Goal: Task Accomplishment & Management: Manage account settings

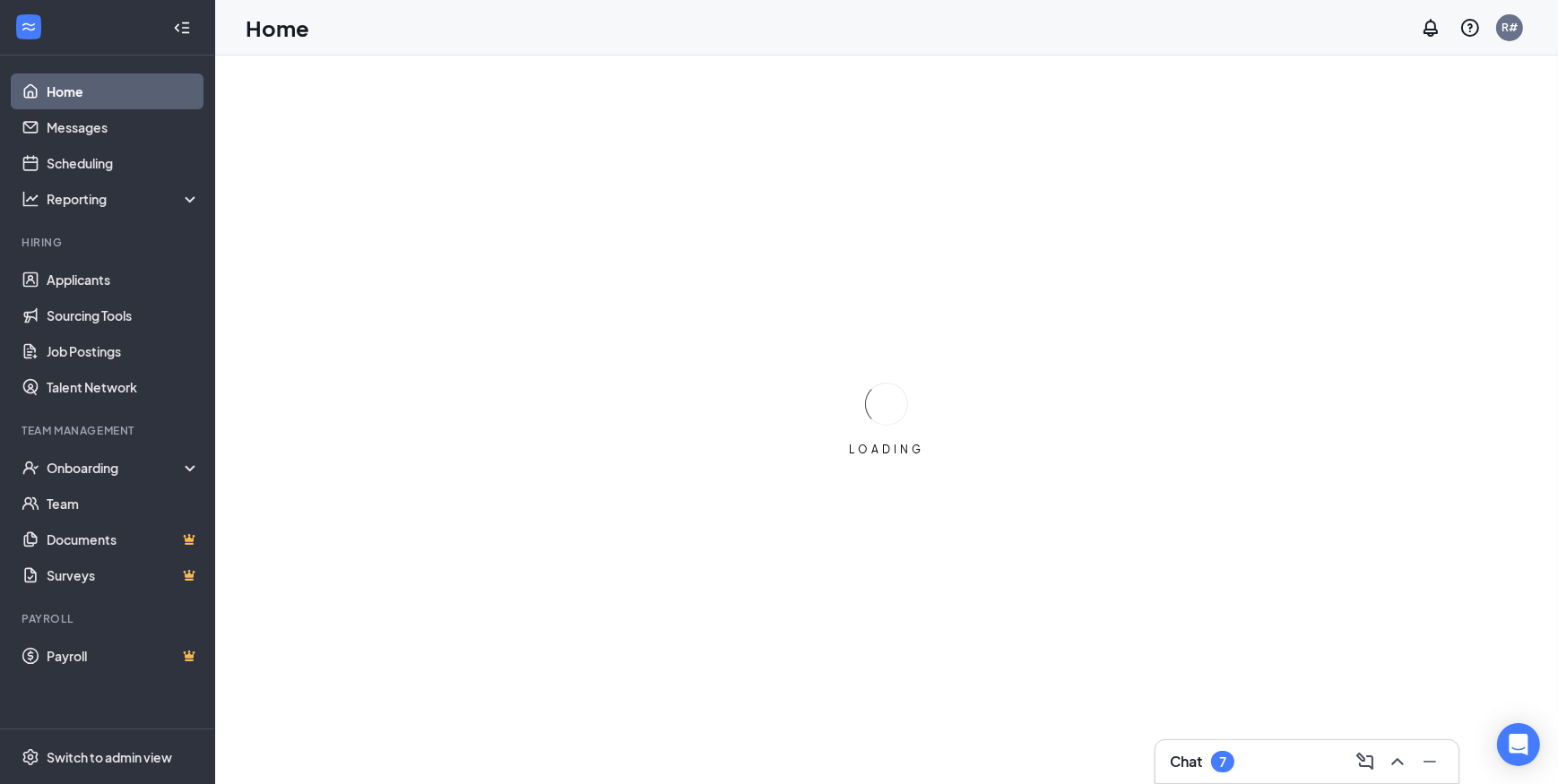
click at [1254, 763] on div "Chat 7" at bounding box center [1307, 762] width 275 height 29
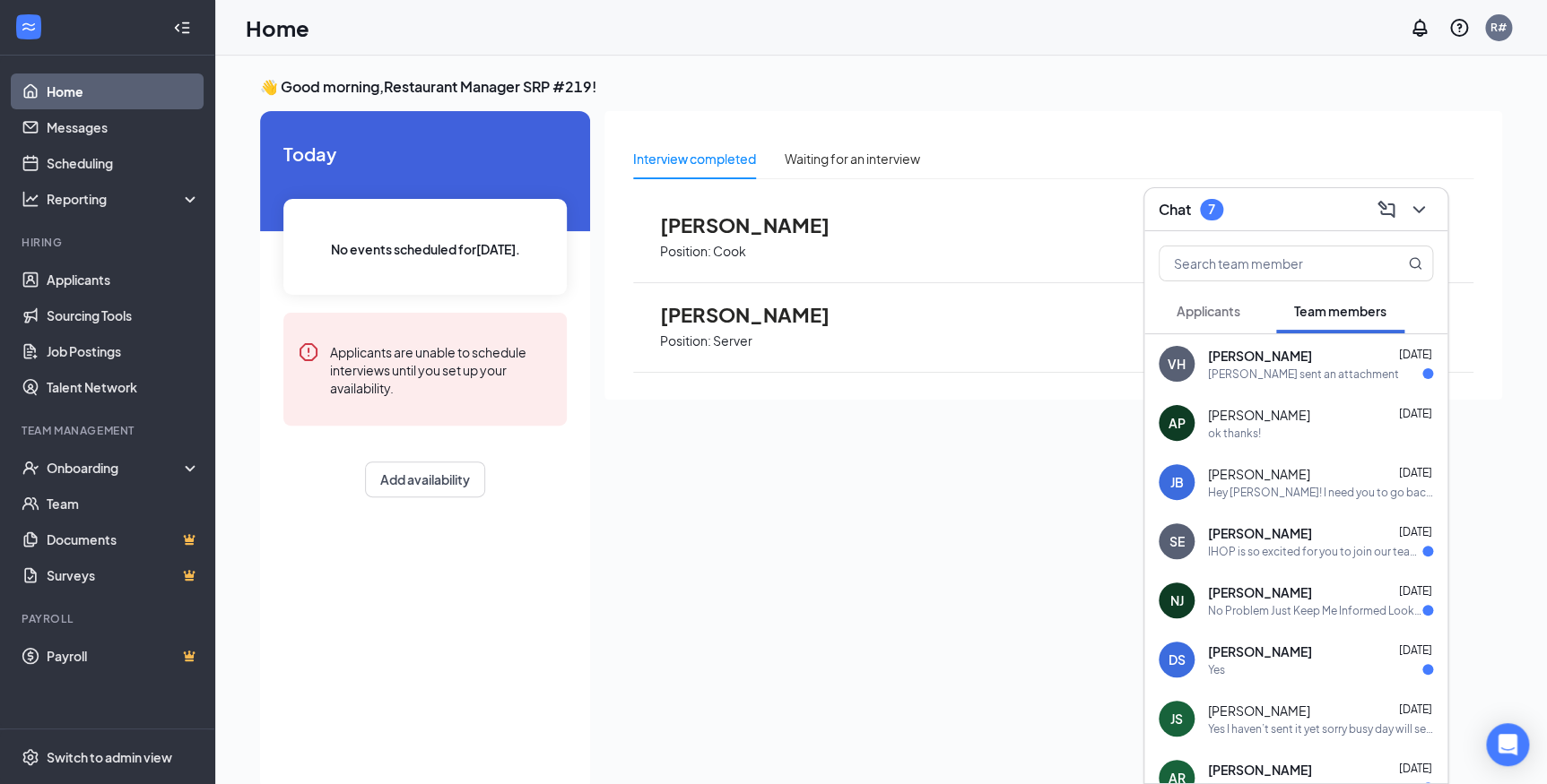
click at [1300, 370] on div "[PERSON_NAME] sent an attachment" at bounding box center [1303, 374] width 191 height 16
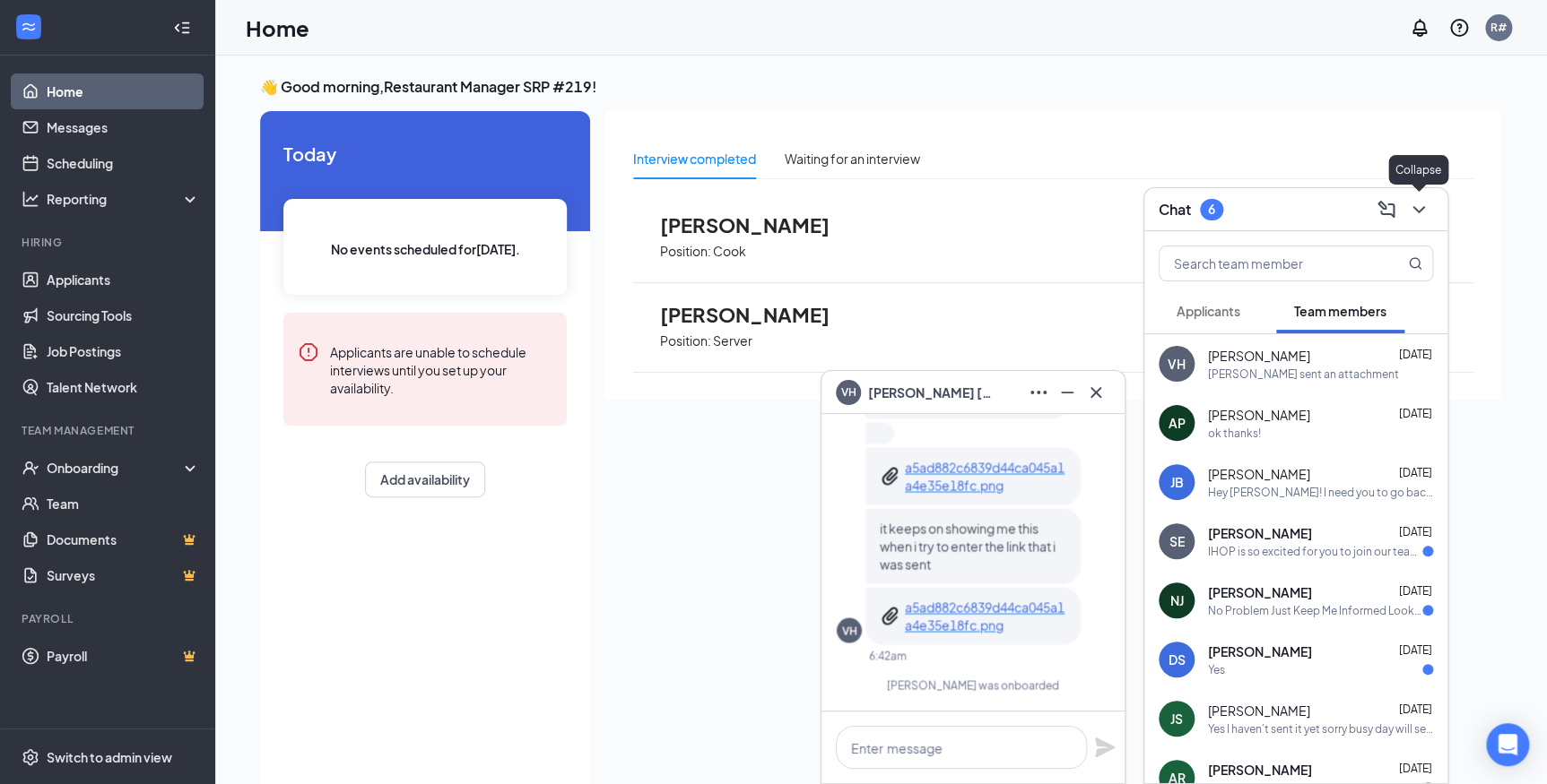
click at [1409, 205] on icon "ChevronDown" at bounding box center [1418, 209] width 21 height 21
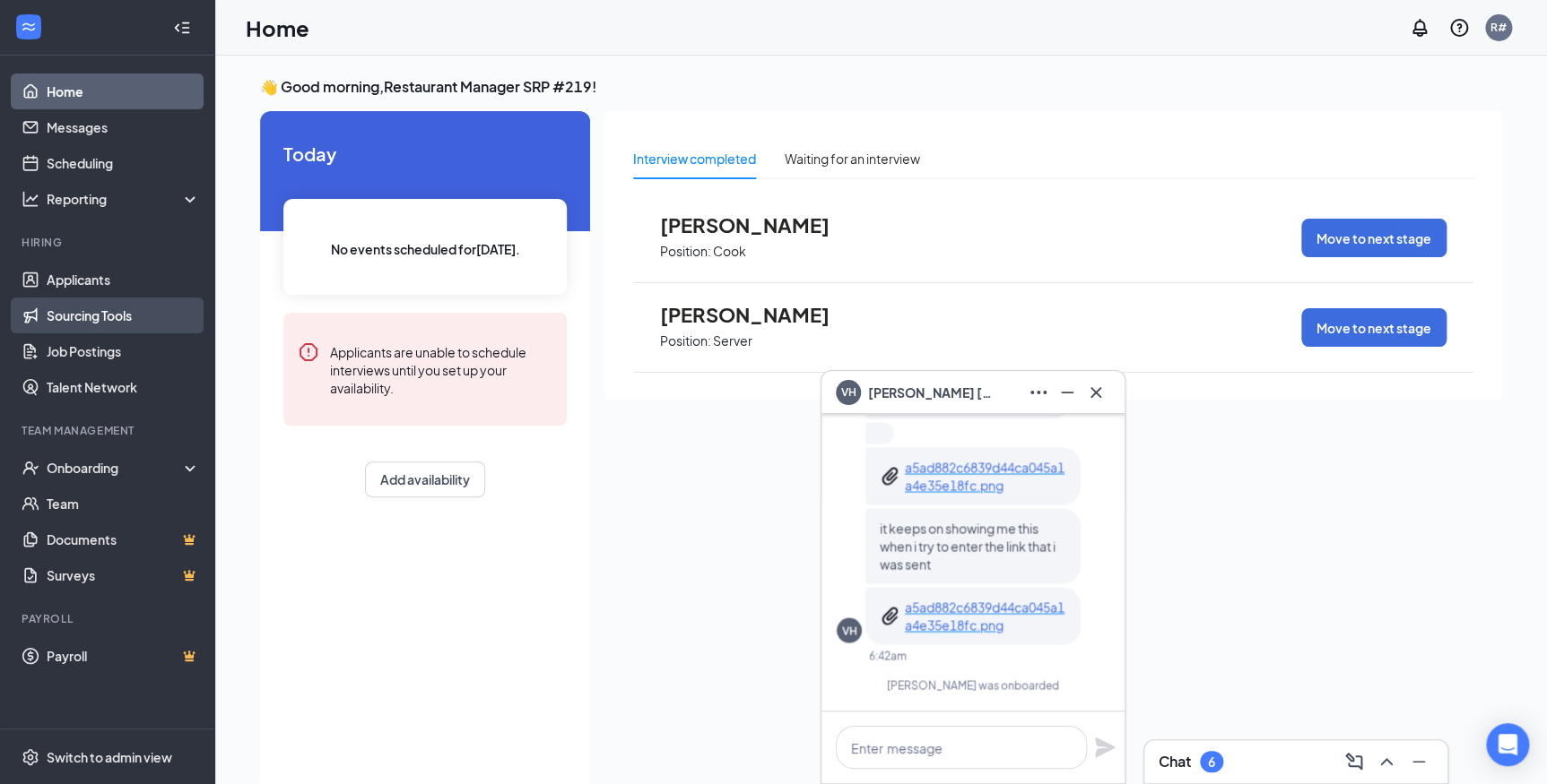
click at [67, 298] on link "Sourcing Tools" at bounding box center [123, 315] width 153 height 36
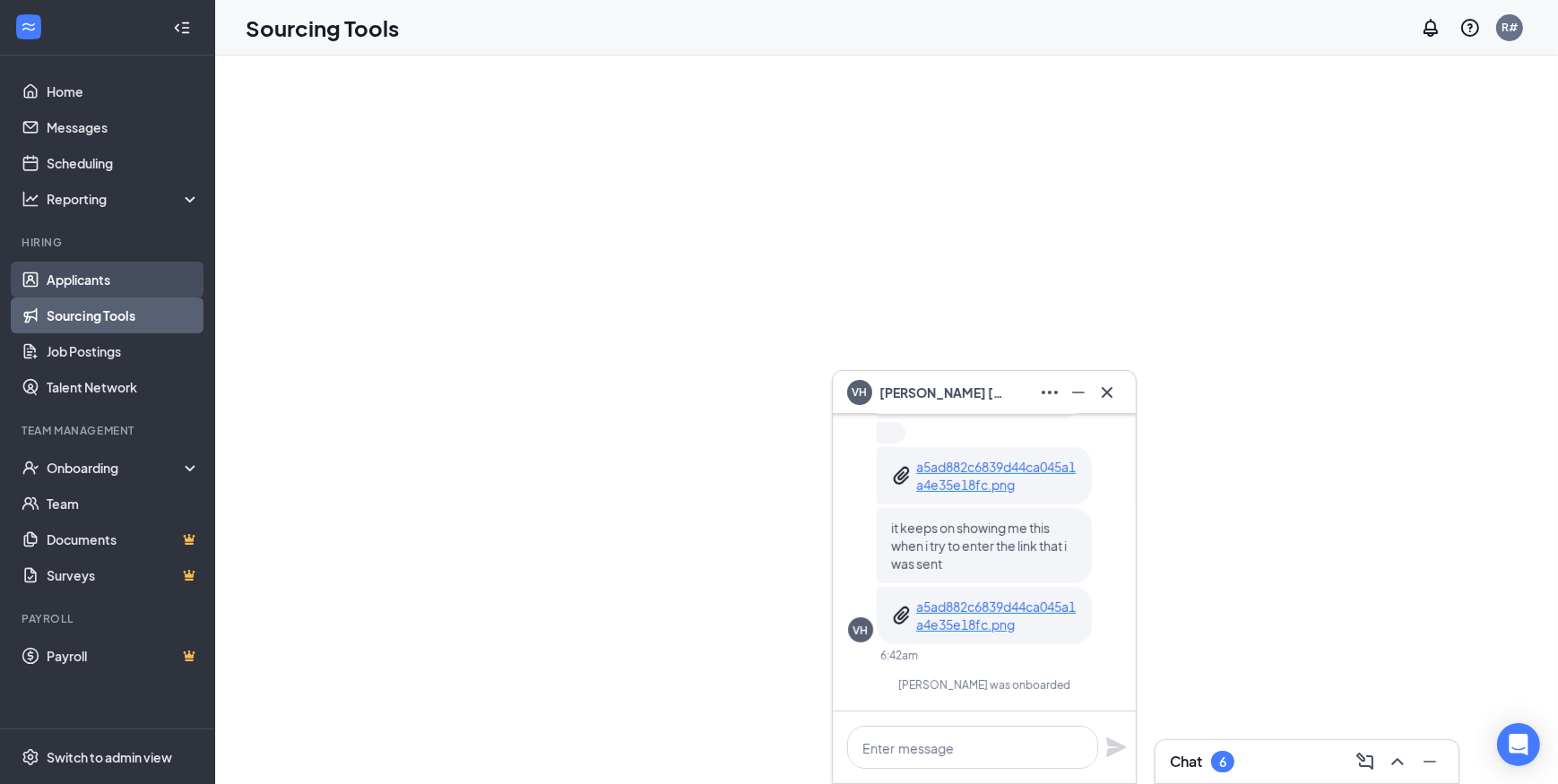
click at [90, 276] on link "Applicants" at bounding box center [123, 279] width 153 height 36
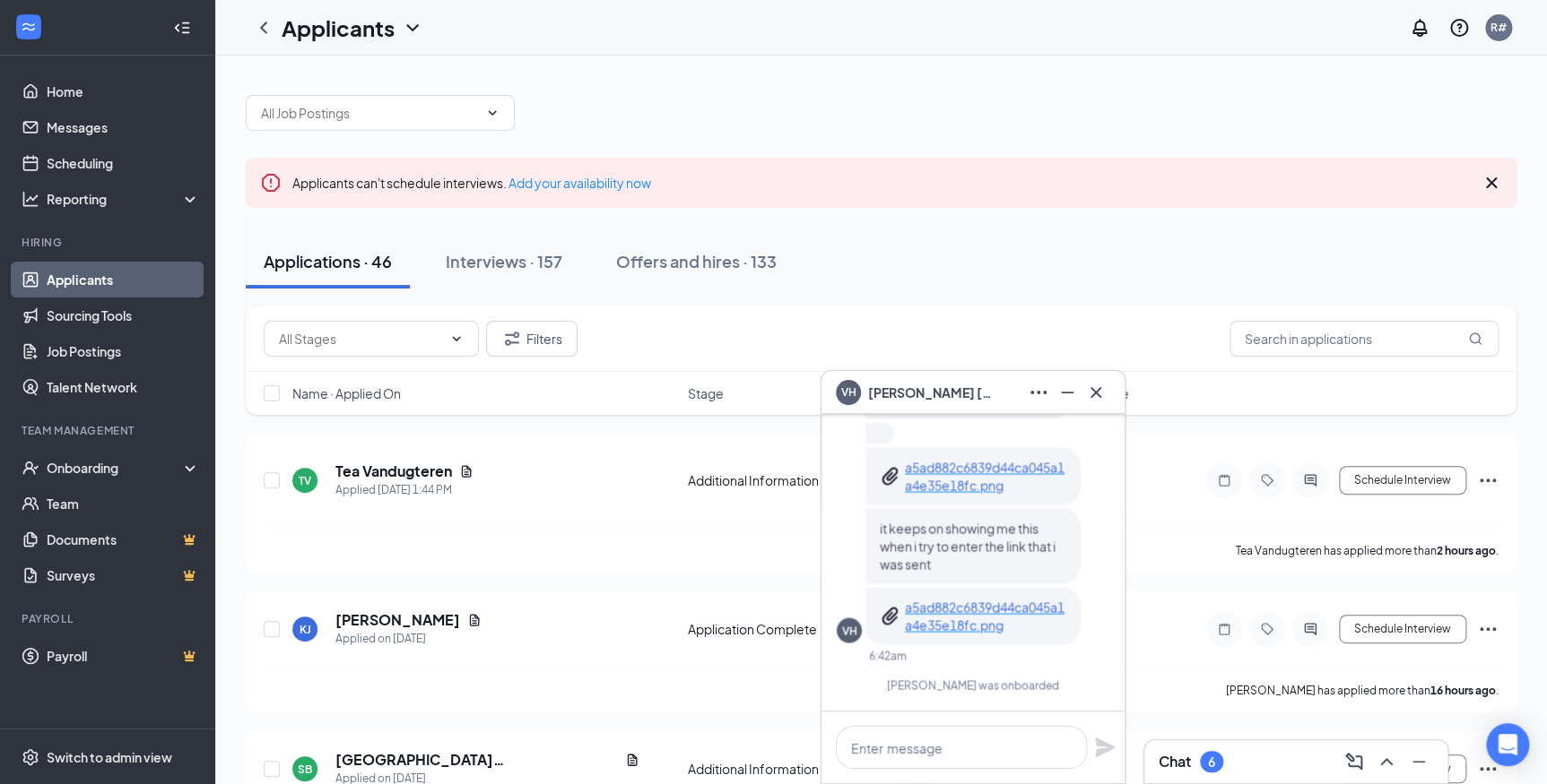
click at [995, 235] on div "Applications · 46 Interviews · 157 Offers and hires · 133" at bounding box center [881, 262] width 1271 height 53
click at [511, 255] on div "Interviews · 157" at bounding box center [504, 261] width 117 height 22
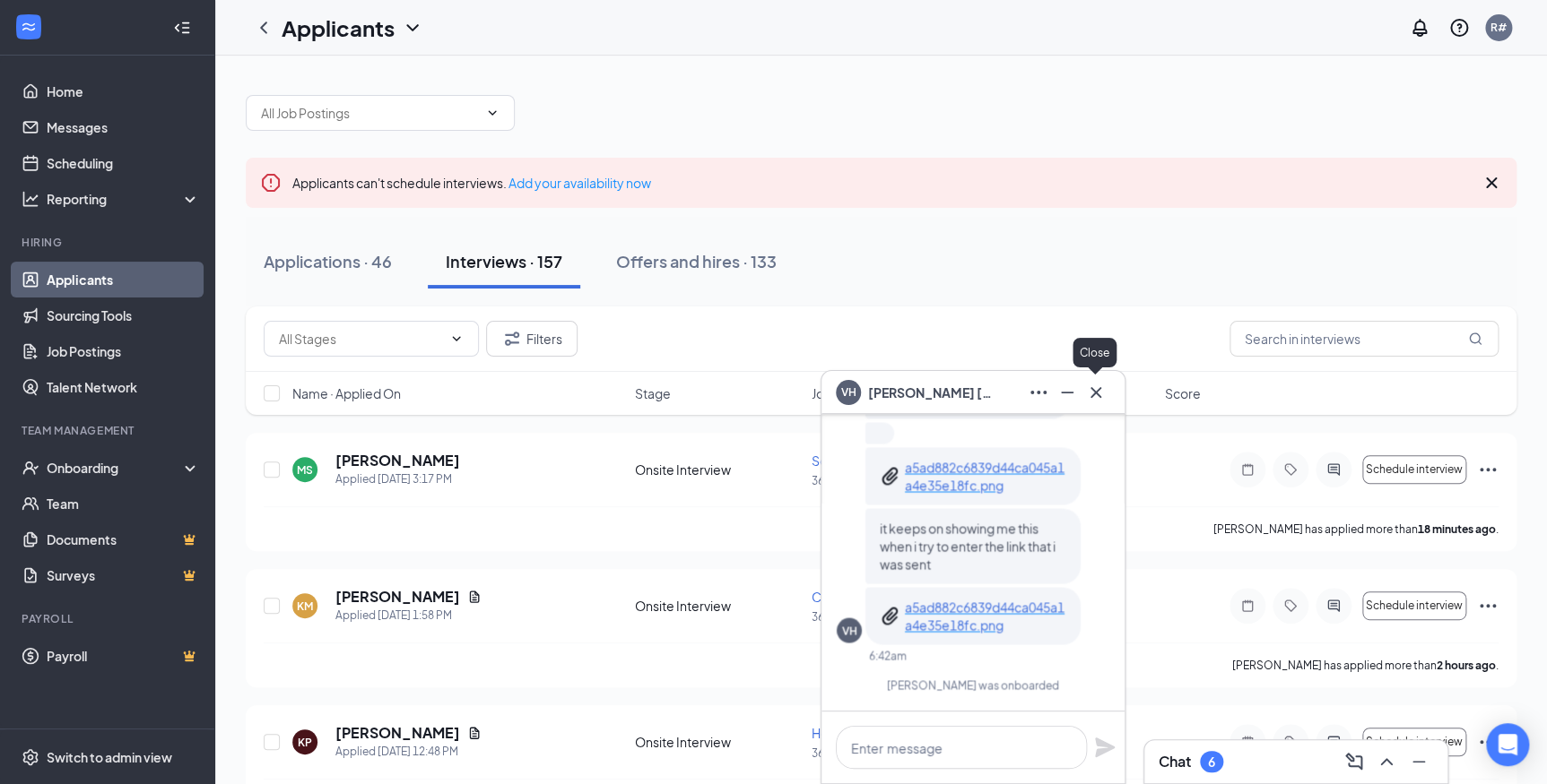
click at [1109, 386] on div at bounding box center [1096, 392] width 29 height 29
click at [1093, 387] on icon "Cross" at bounding box center [1095, 392] width 21 height 21
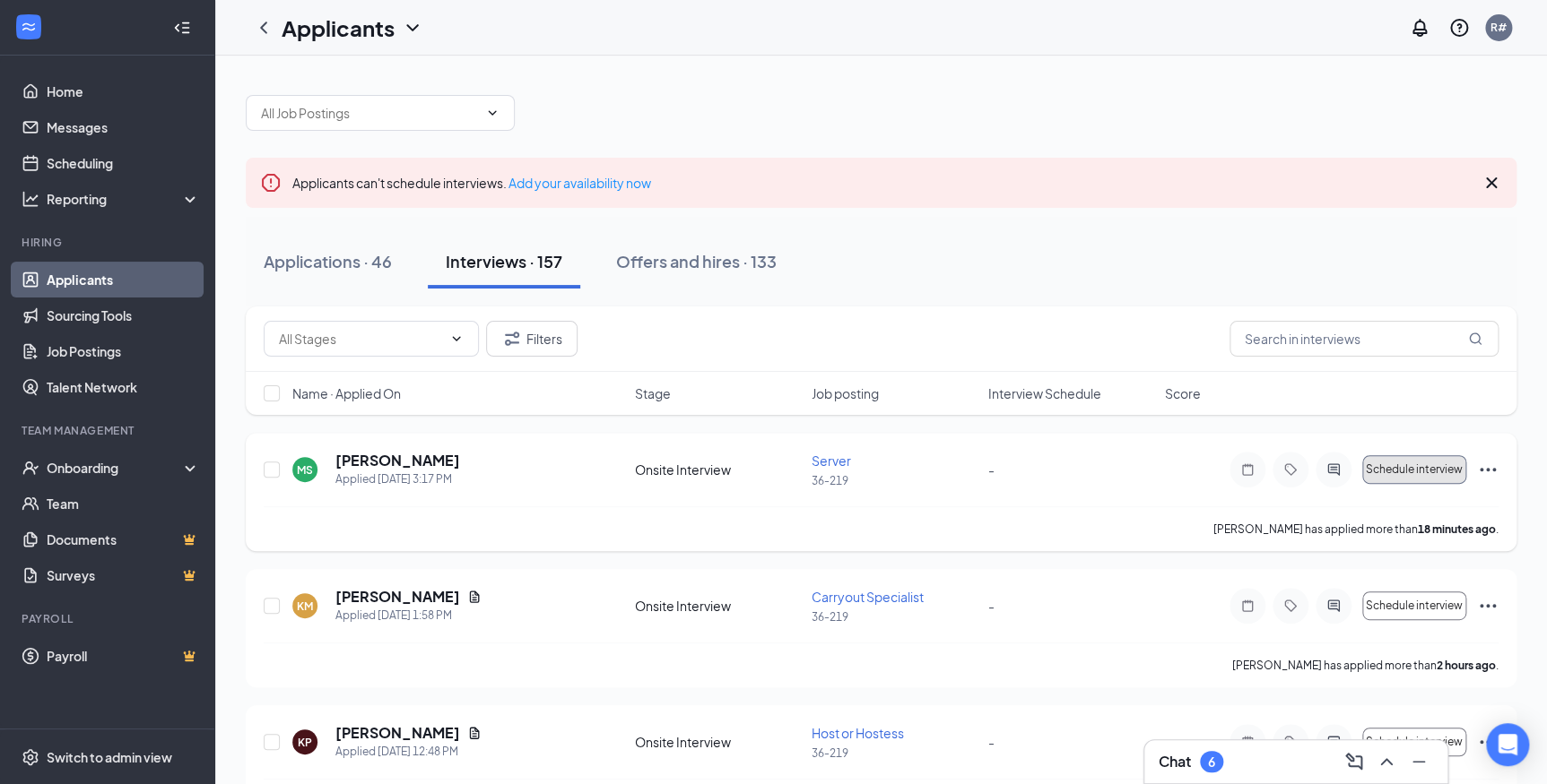
click at [1397, 457] on button "Schedule interview" at bounding box center [1413, 469] width 104 height 29
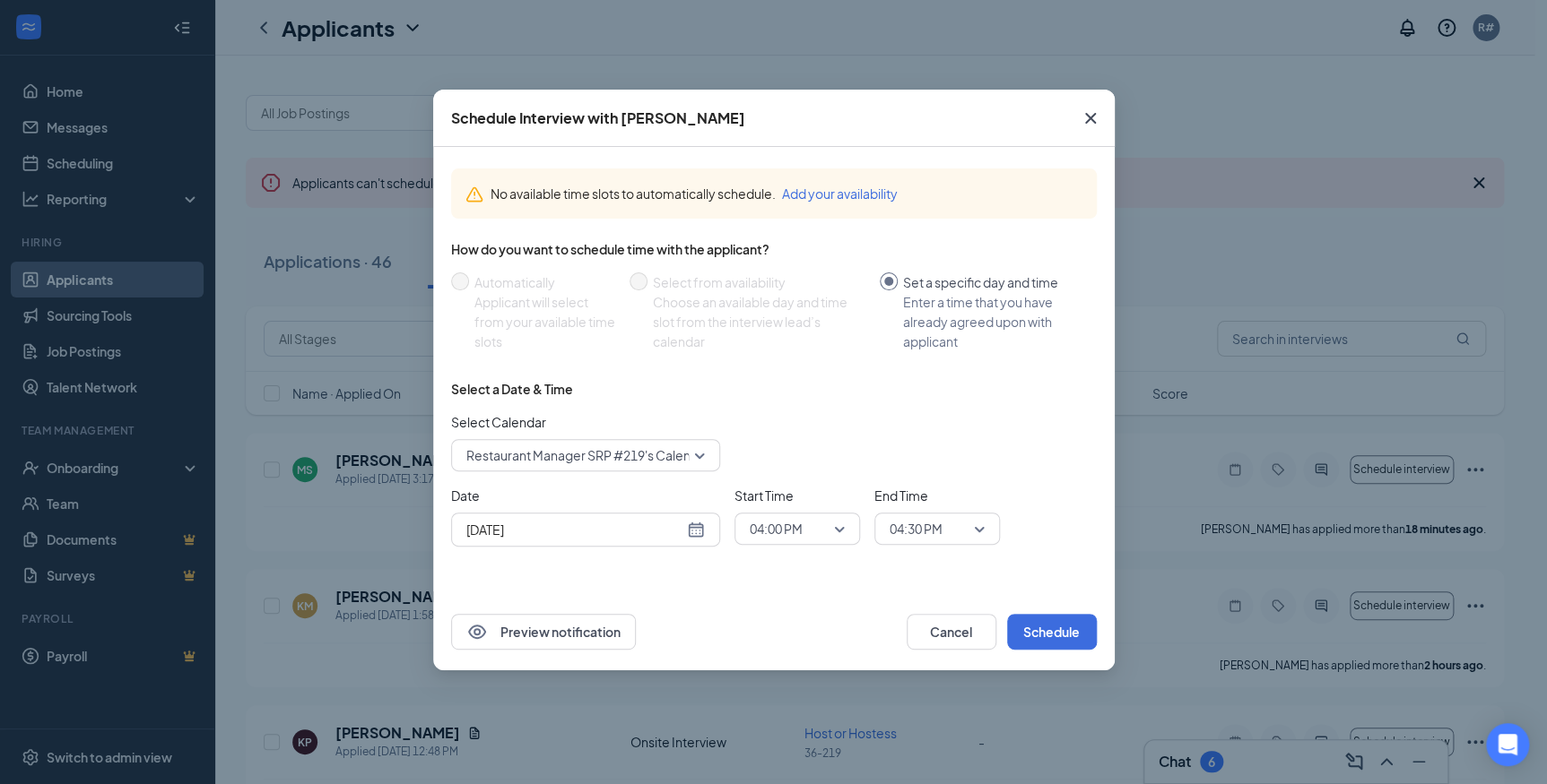
click at [1088, 109] on icon "Cross" at bounding box center [1090, 118] width 21 height 21
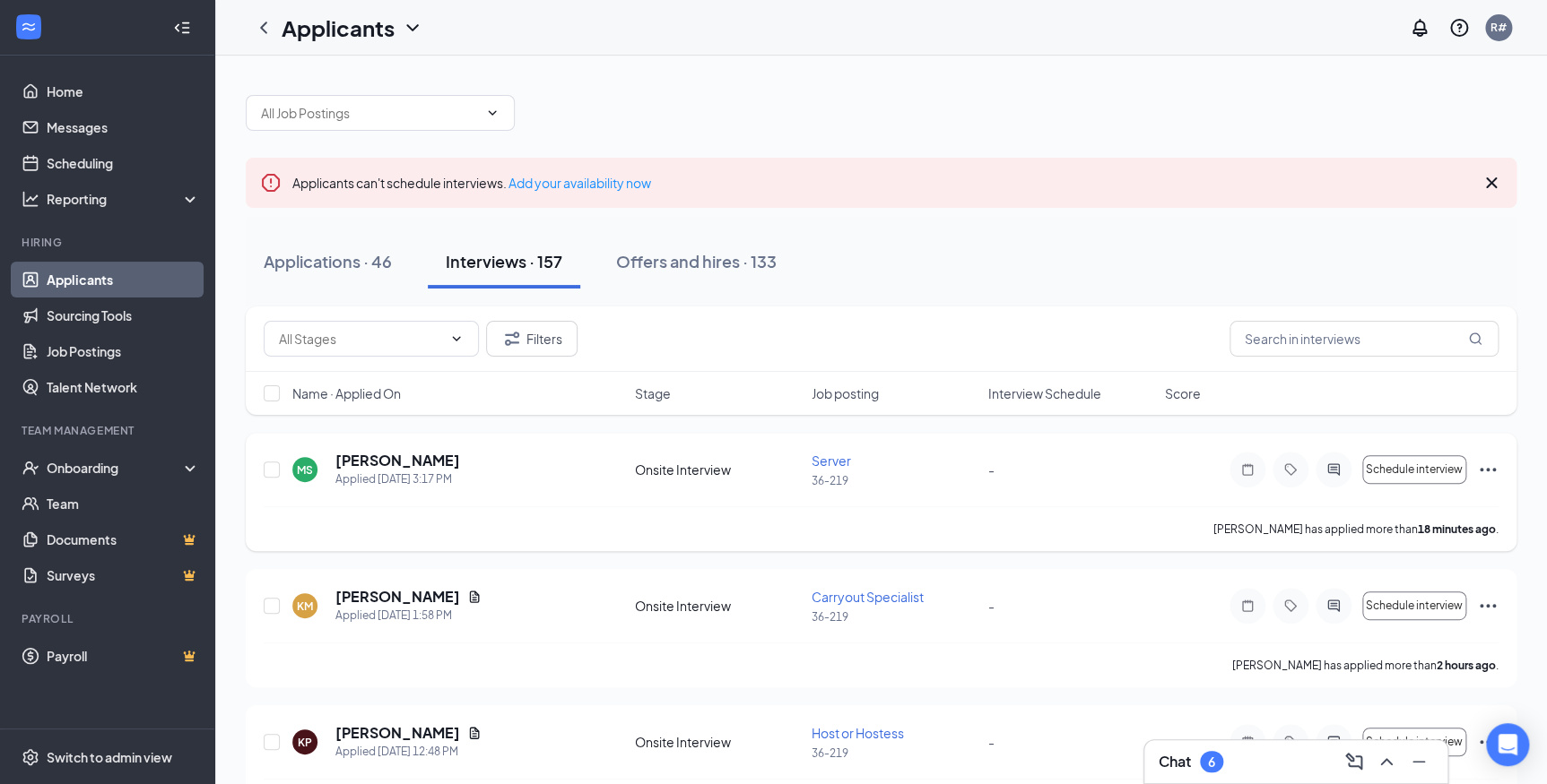
click at [1483, 462] on icon "Ellipses" at bounding box center [1487, 469] width 21 height 21
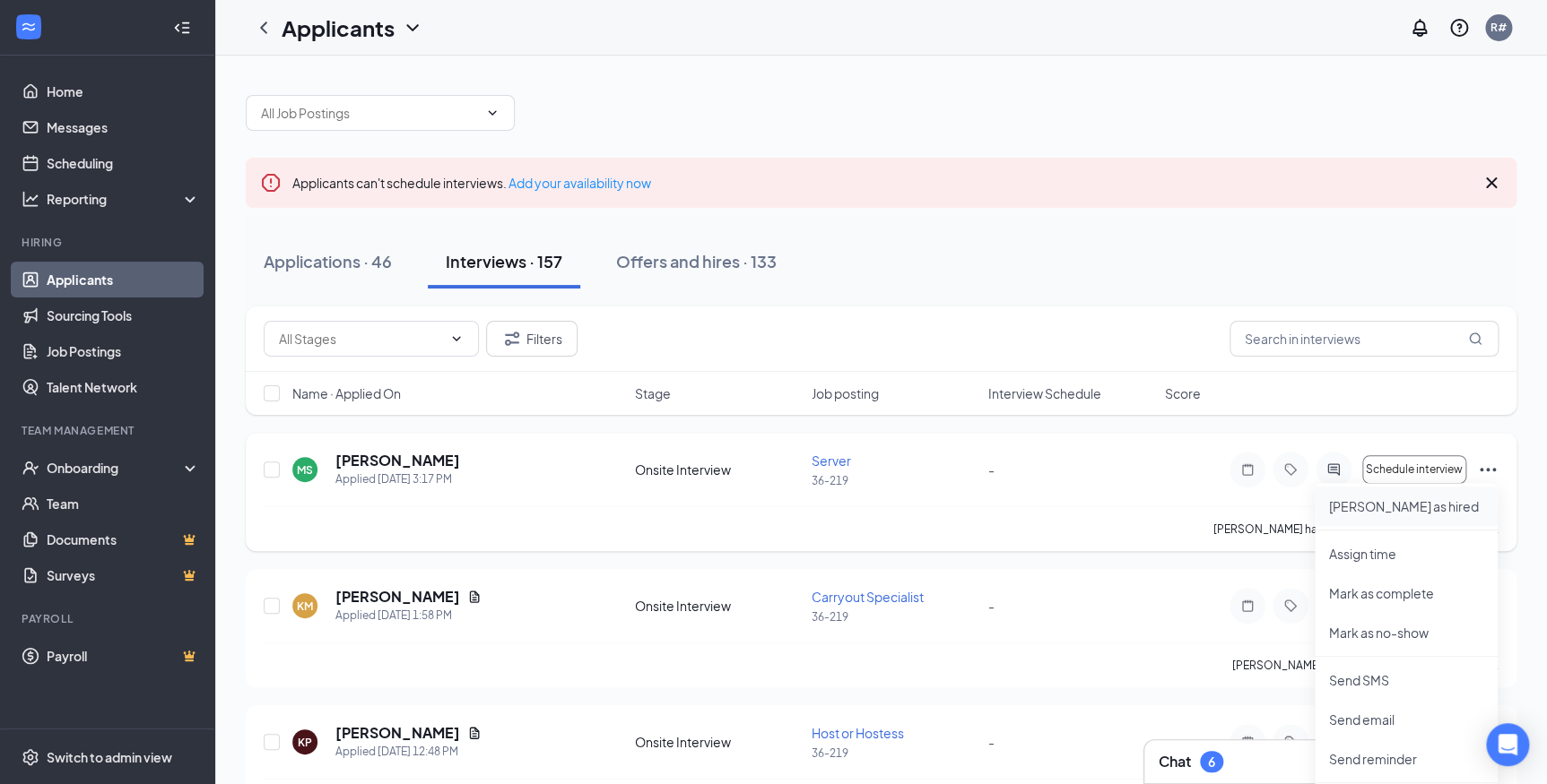
click at [1411, 512] on p "[PERSON_NAME] as hired" at bounding box center [1405, 506] width 154 height 18
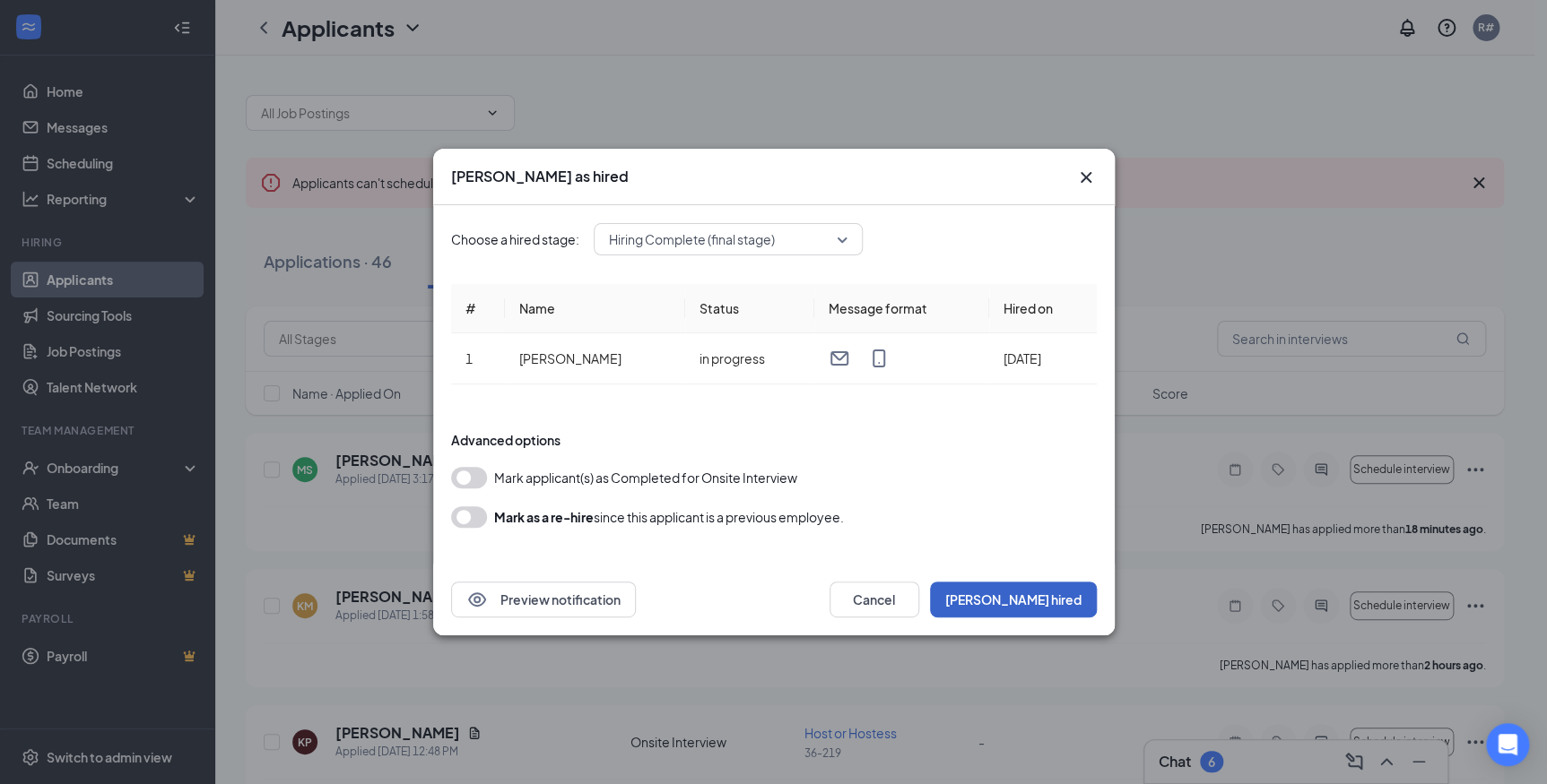
click at [1035, 595] on button "[PERSON_NAME] hired" at bounding box center [1013, 600] width 167 height 36
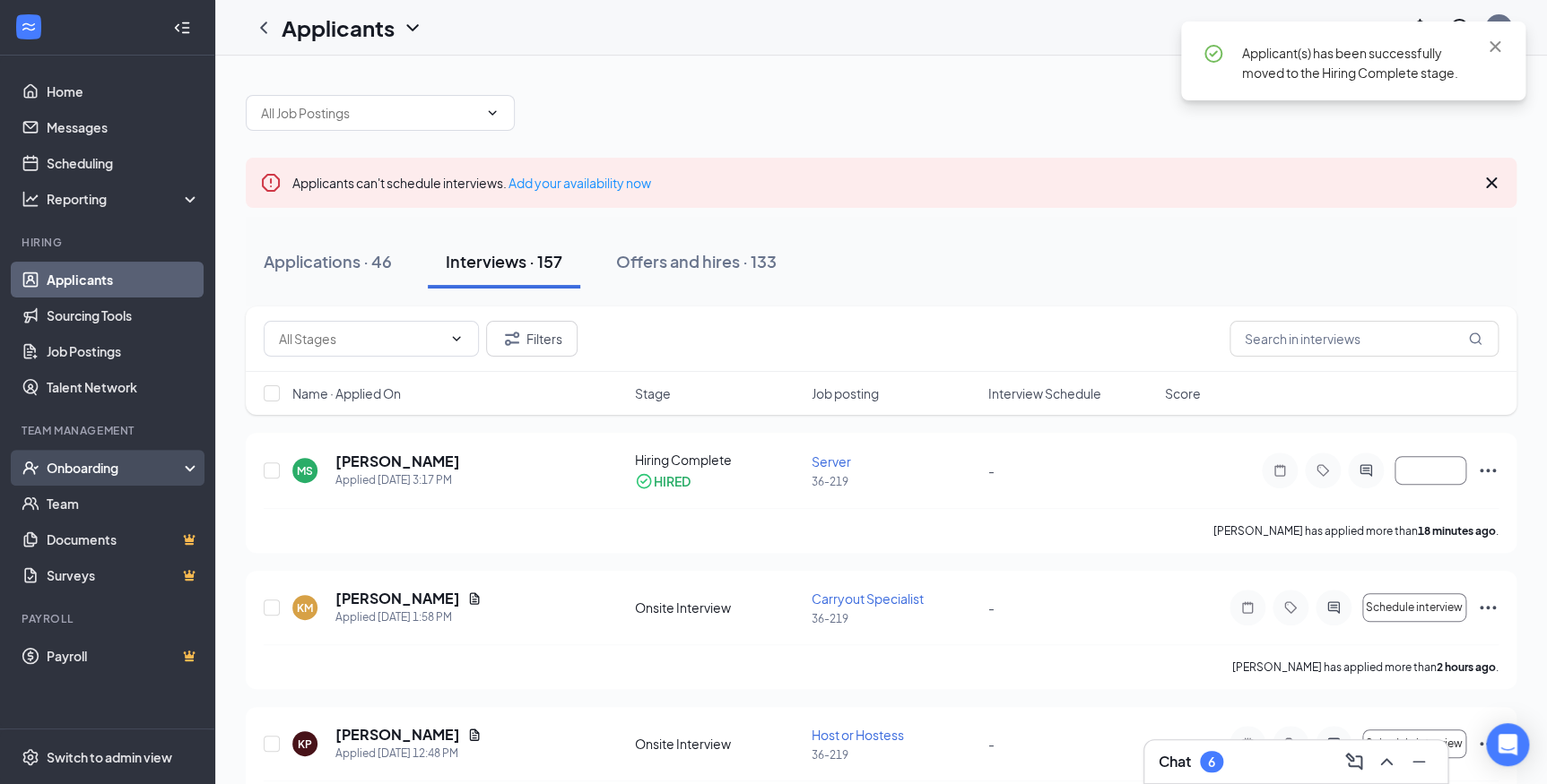
click at [112, 479] on div "Onboarding" at bounding box center [108, 468] width 216 height 36
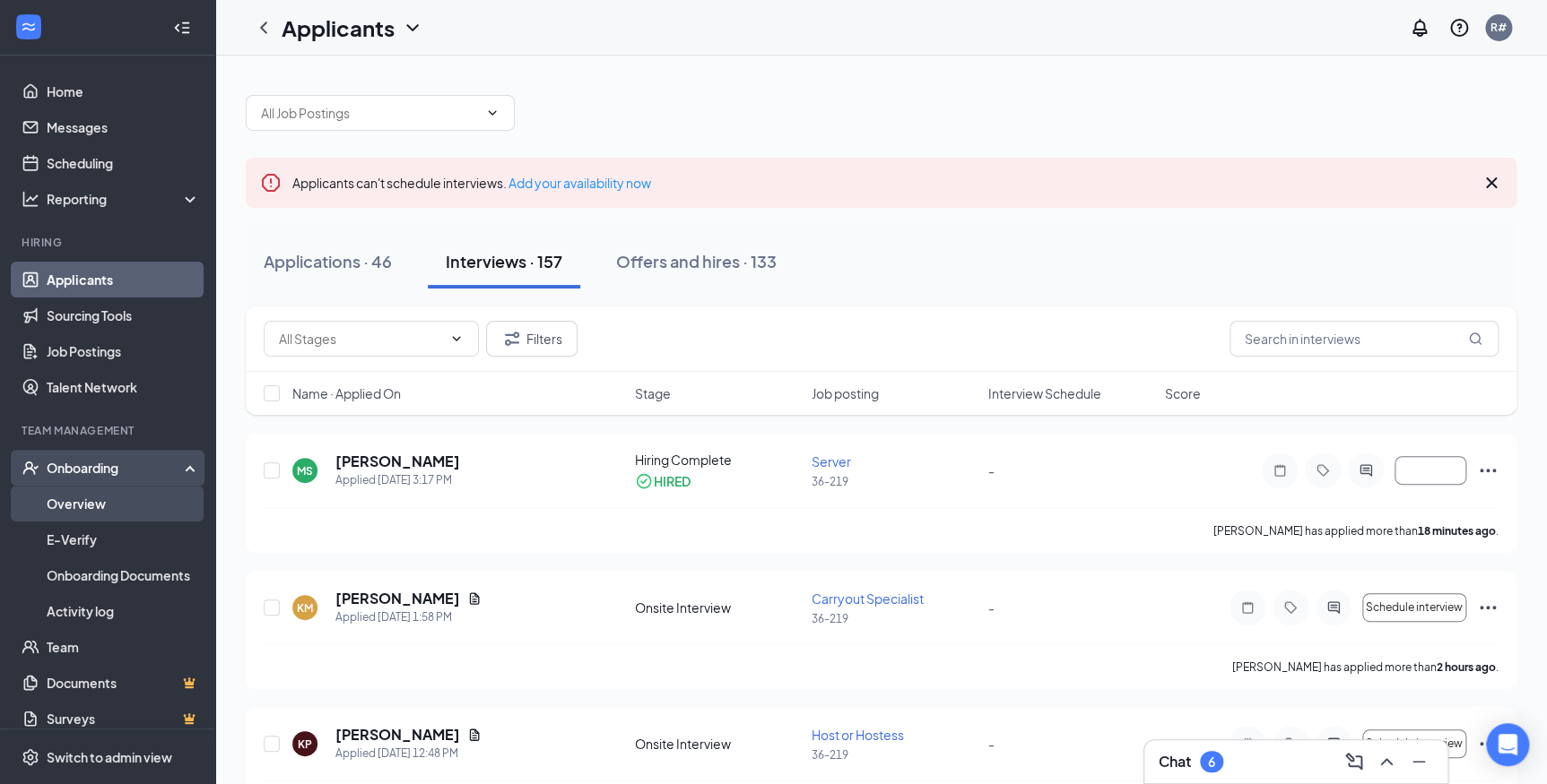
click at [112, 506] on link "Overview" at bounding box center [123, 503] width 153 height 36
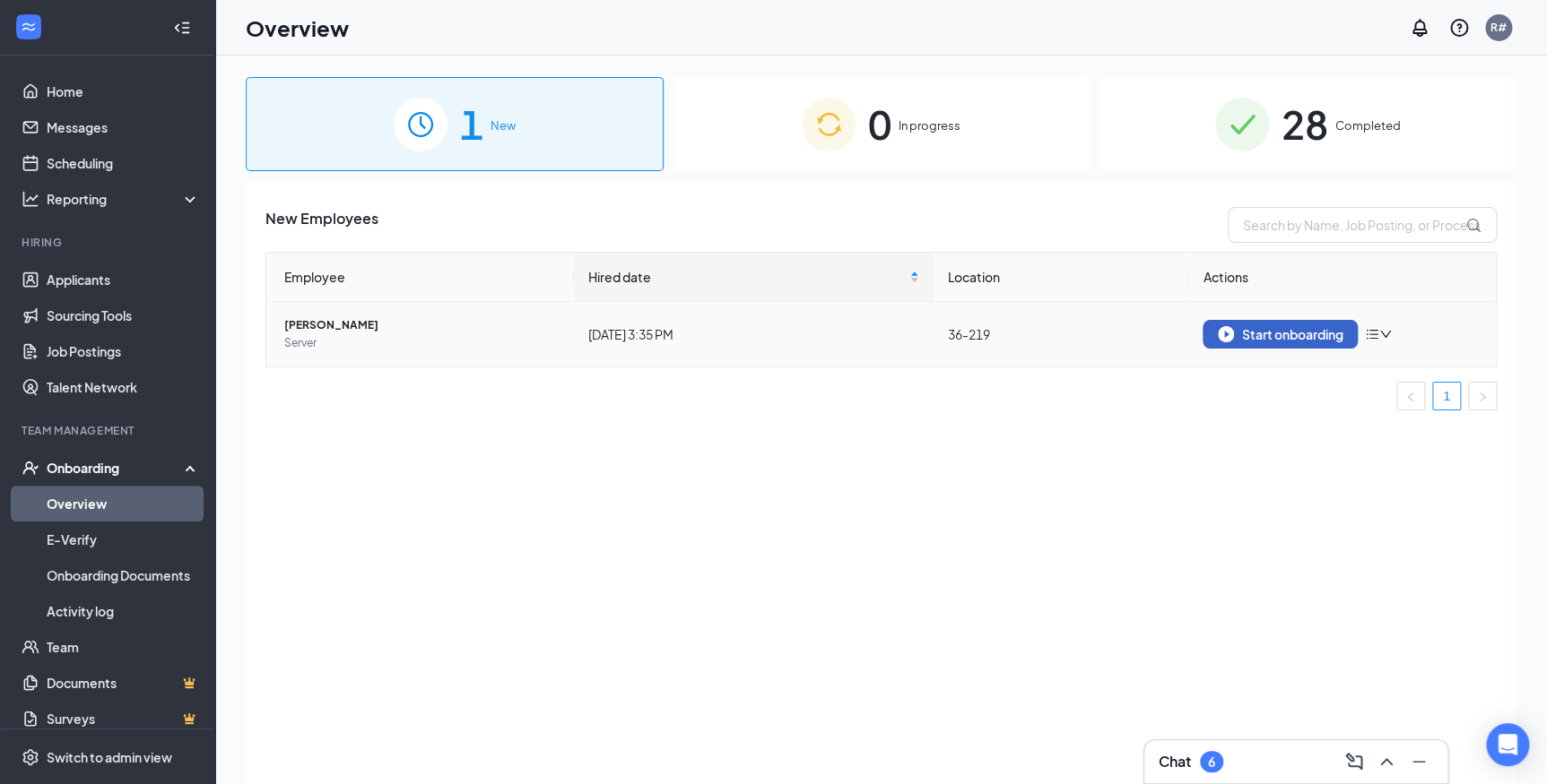
click at [1291, 344] on button "Start onboarding" at bounding box center [1280, 333] width 155 height 29
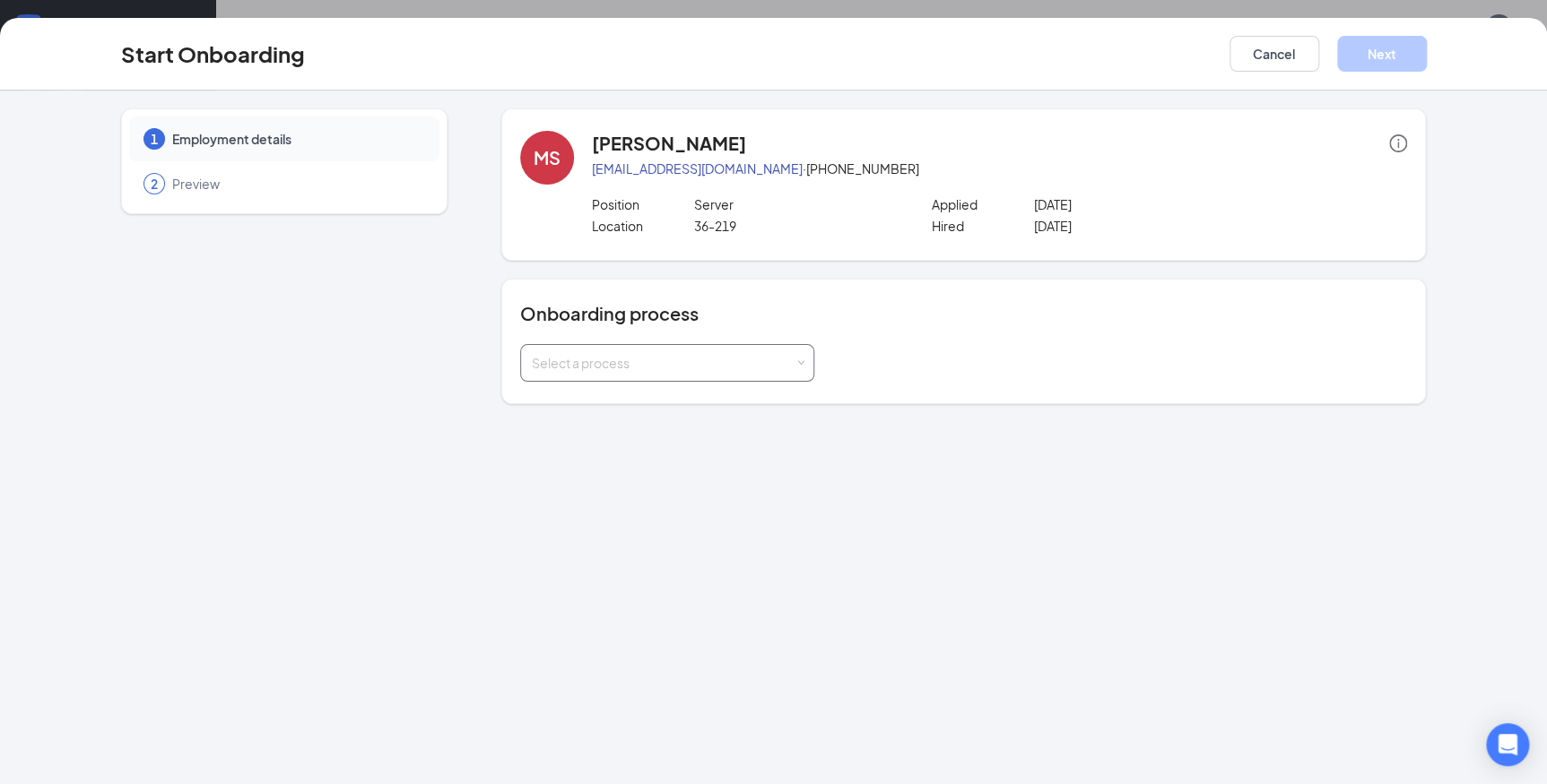
click at [663, 372] on div "Select a process" at bounding box center [667, 363] width 271 height 36
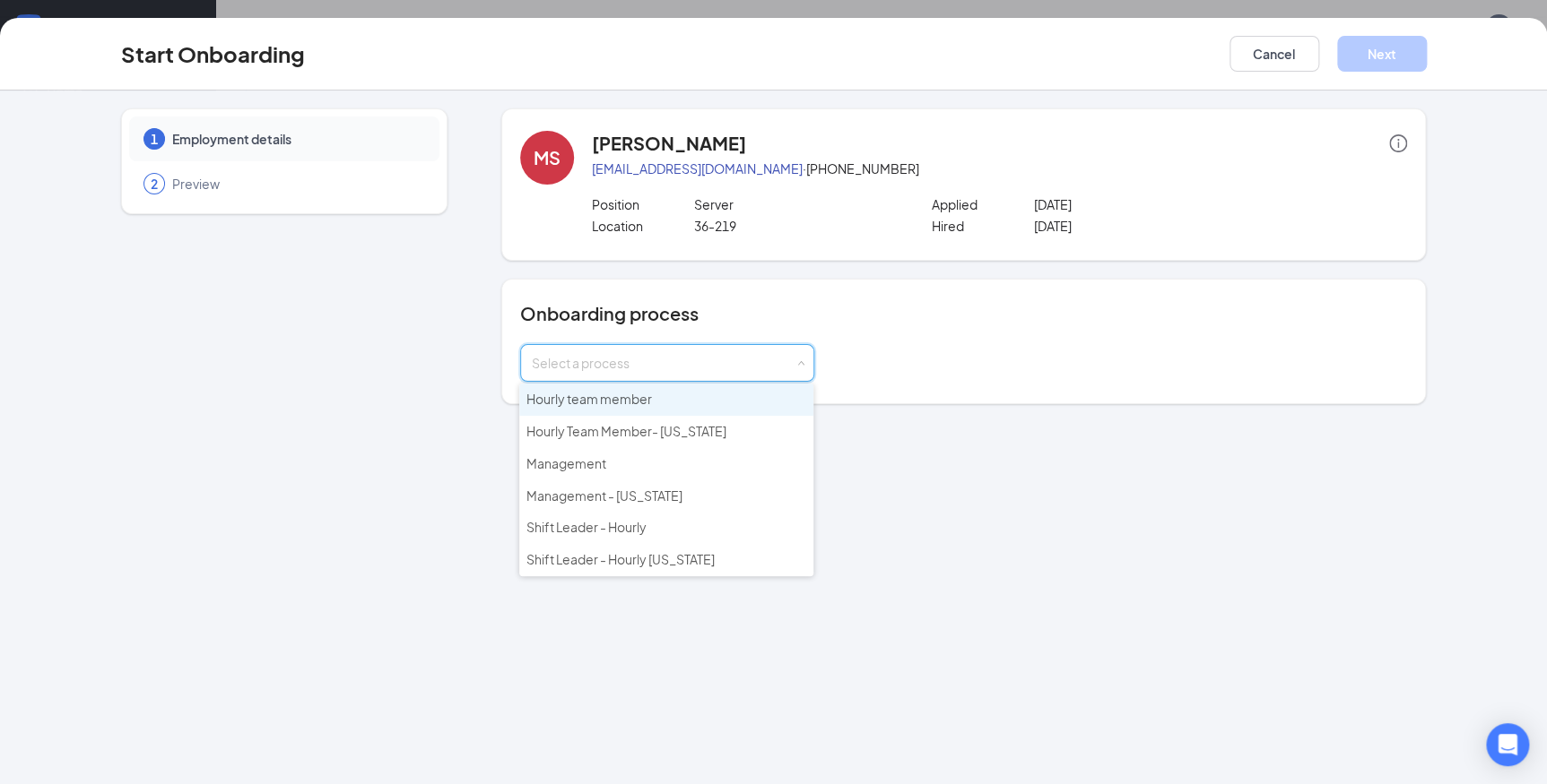
click at [653, 402] on li "Hourly team member" at bounding box center [665, 399] width 294 height 32
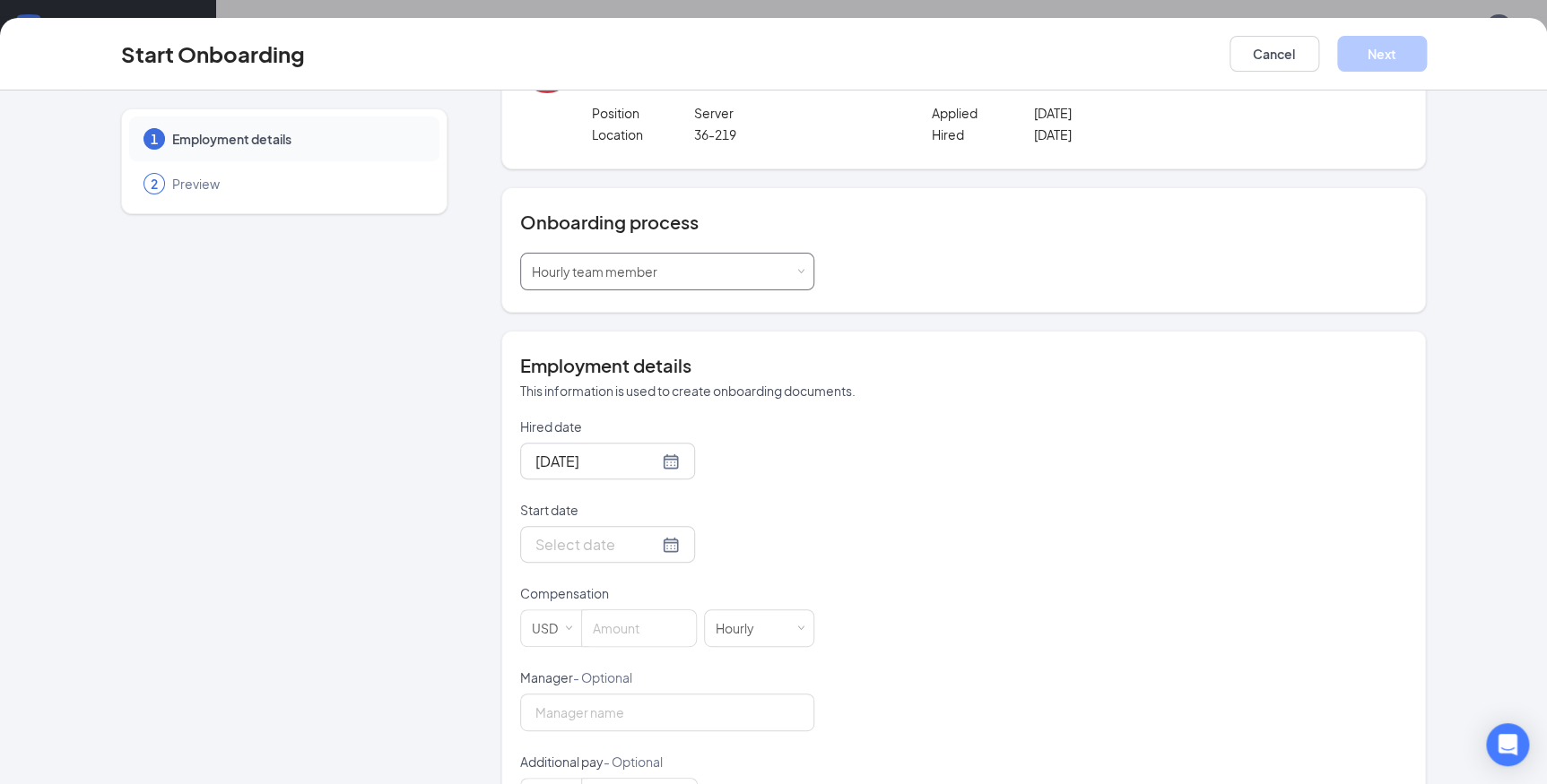
scroll to position [162, 0]
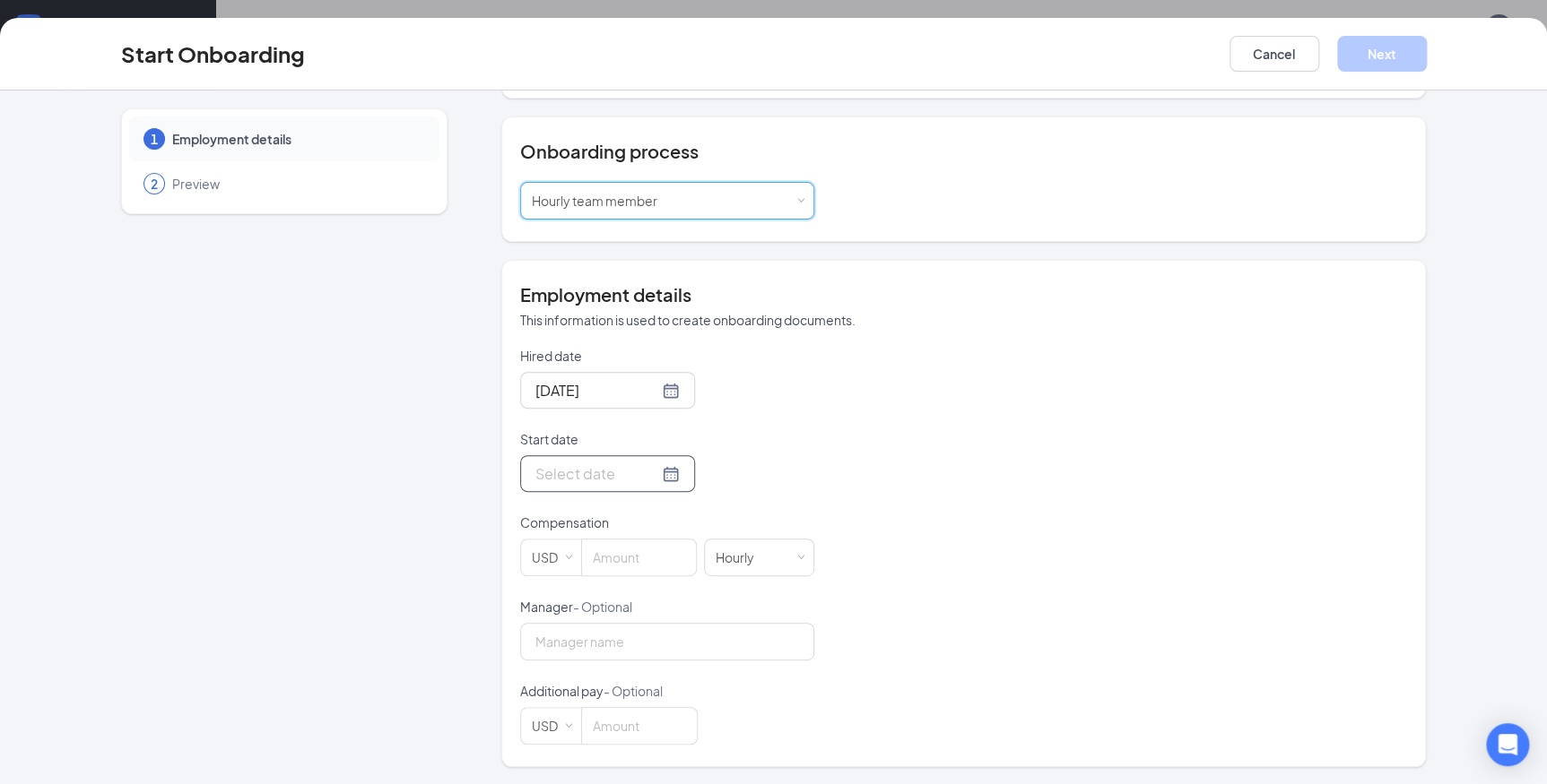
click at [562, 482] on input "Start date" at bounding box center [596, 474] width 123 height 22
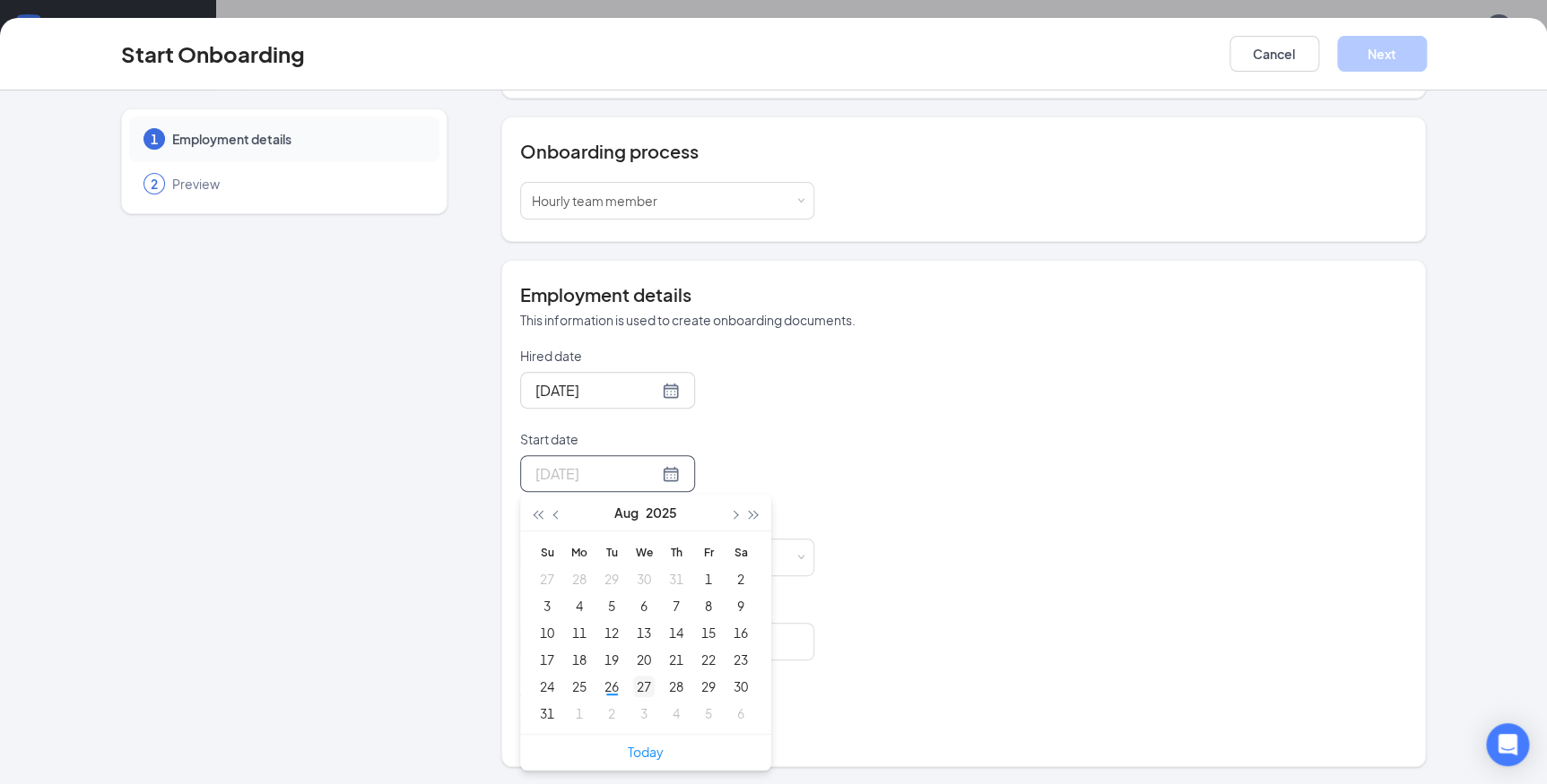
type input "[DATE]"
click at [633, 687] on div "27" at bounding box center [643, 686] width 21 height 21
click at [617, 553] on input at bounding box center [639, 557] width 114 height 36
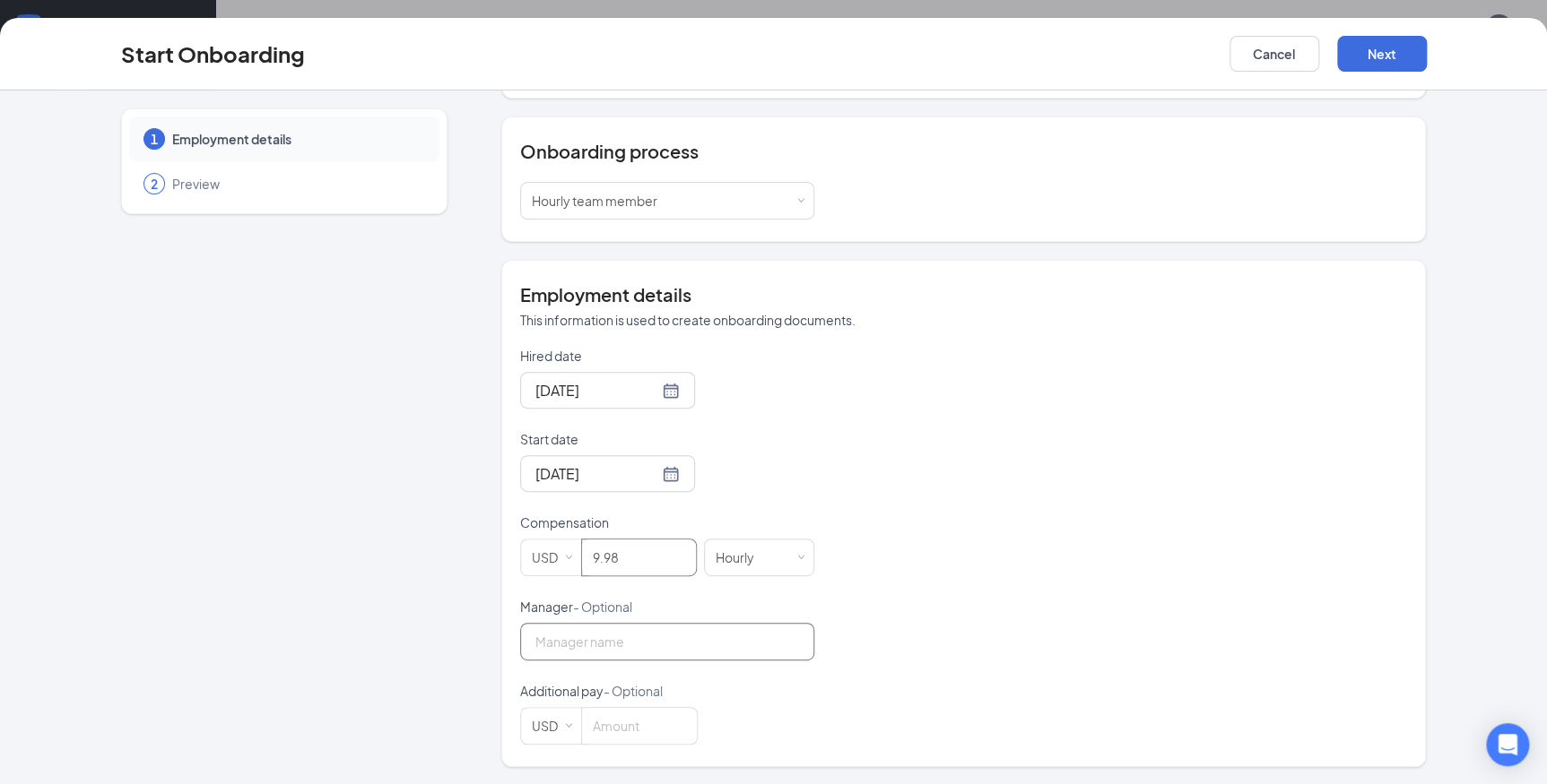
type input "9.98"
click at [604, 646] on input "Manager - Optional" at bounding box center [666, 641] width 294 height 38
type input "[PERSON_NAME]"
click at [1381, 48] on button "Next" at bounding box center [1381, 53] width 89 height 36
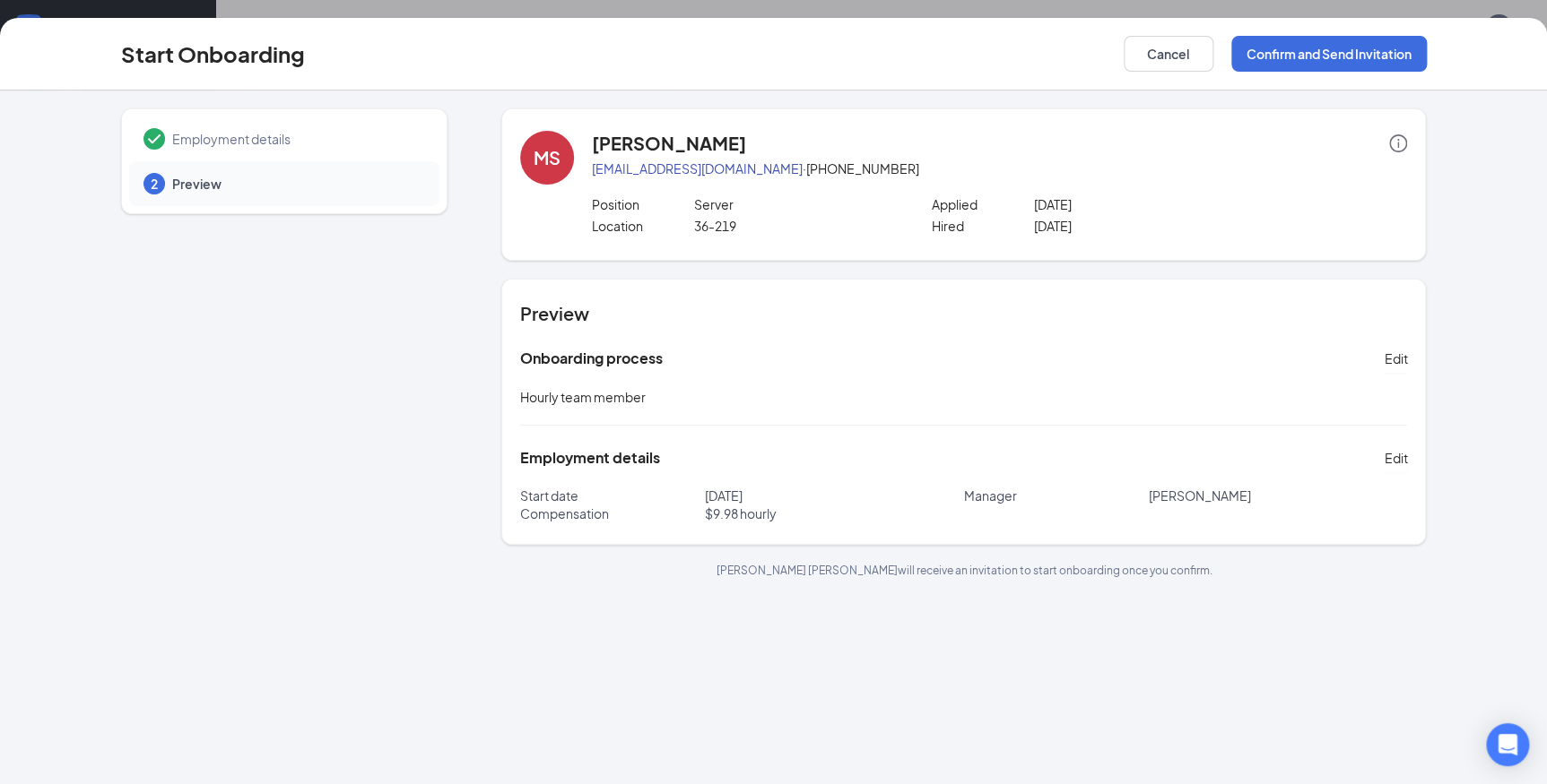
scroll to position [0, 0]
click at [1363, 46] on button "Confirm and Send Invitation" at bounding box center [1329, 53] width 195 height 36
